Goal: Information Seeking & Learning: Understand process/instructions

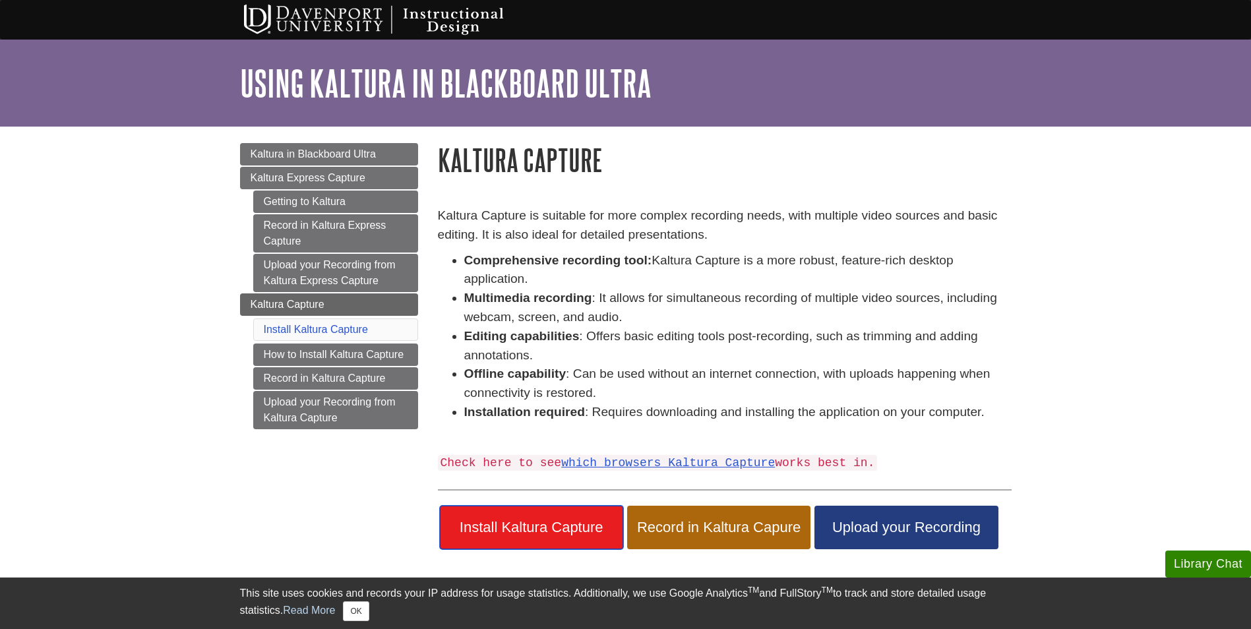
click at [510, 526] on span "Install Kaltura Capture" at bounding box center [532, 527] width 164 height 17
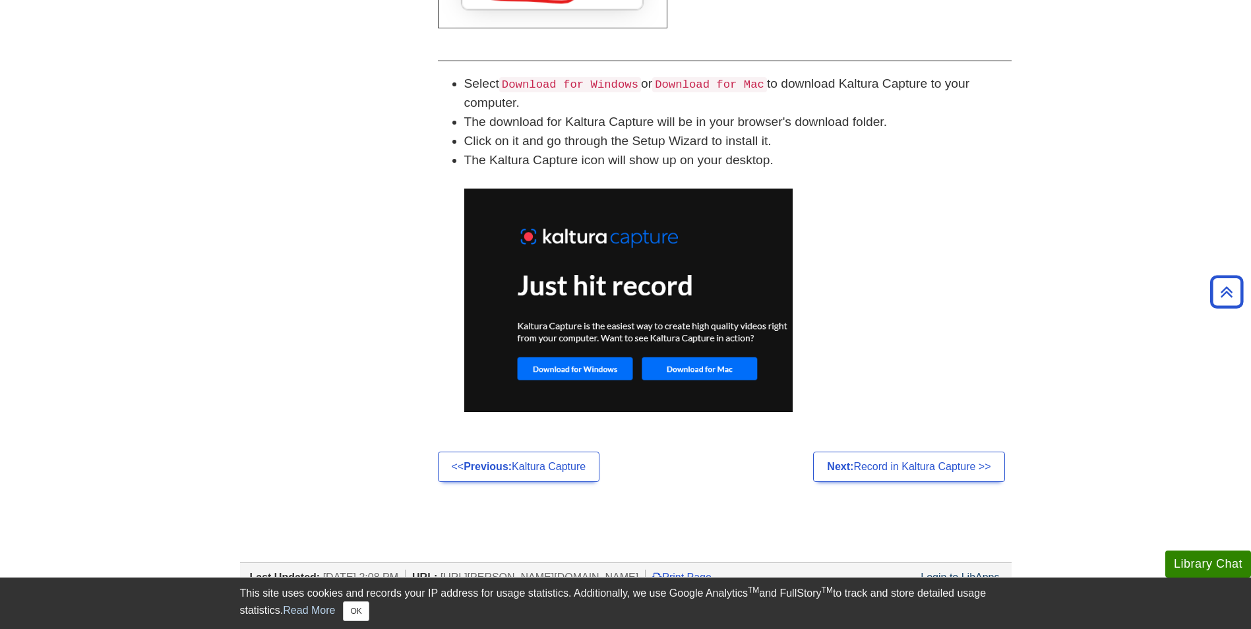
scroll to position [875, 0]
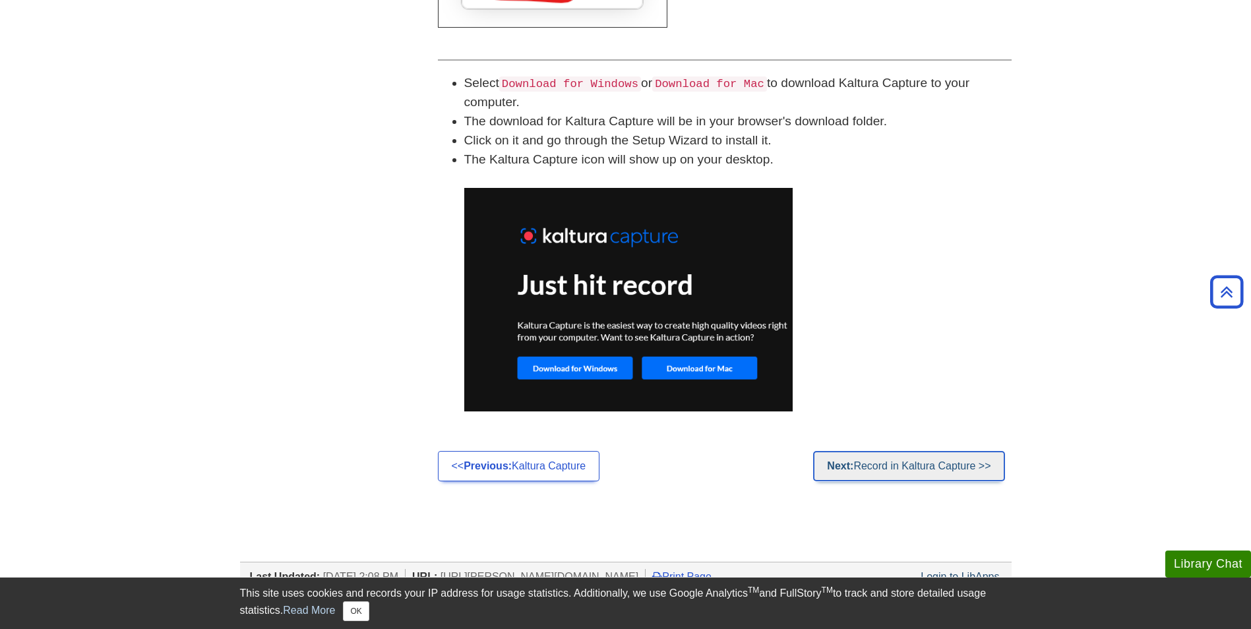
click at [867, 465] on link "Next: Record in Kaltura Capture >>" at bounding box center [908, 466] width 191 height 30
